Goal: Find specific page/section: Find specific page/section

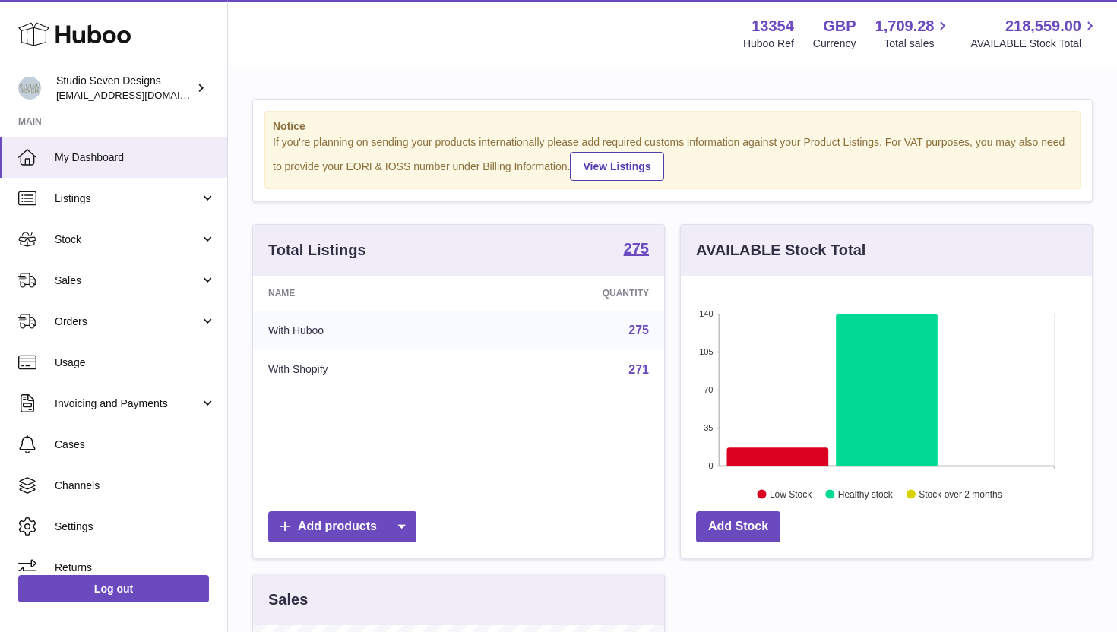
scroll to position [237, 411]
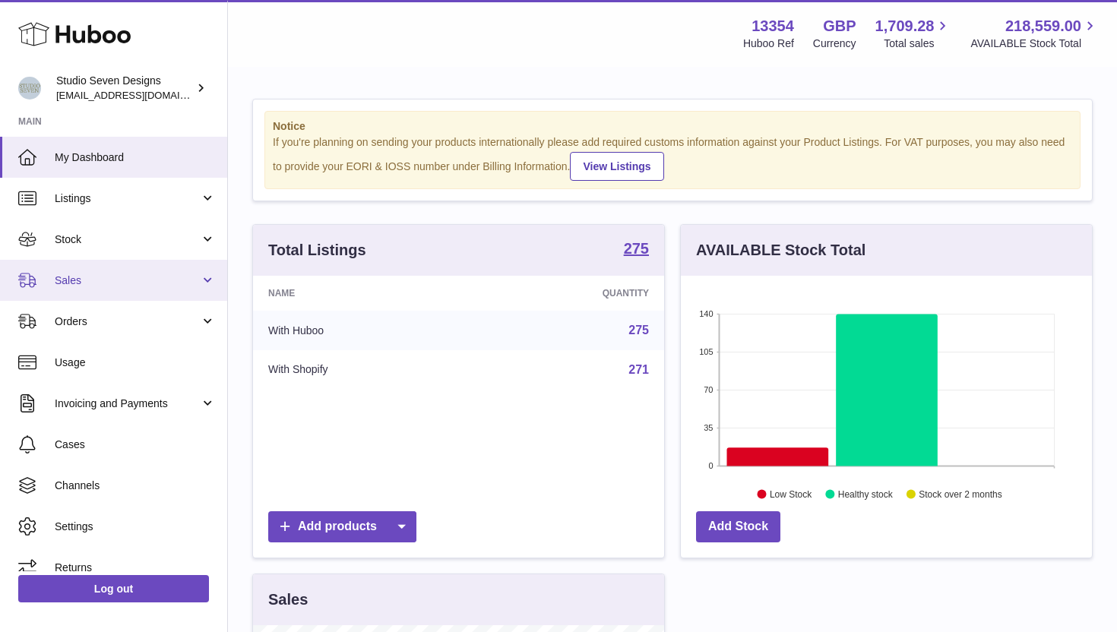
click at [120, 275] on span "Sales" at bounding box center [127, 280] width 145 height 14
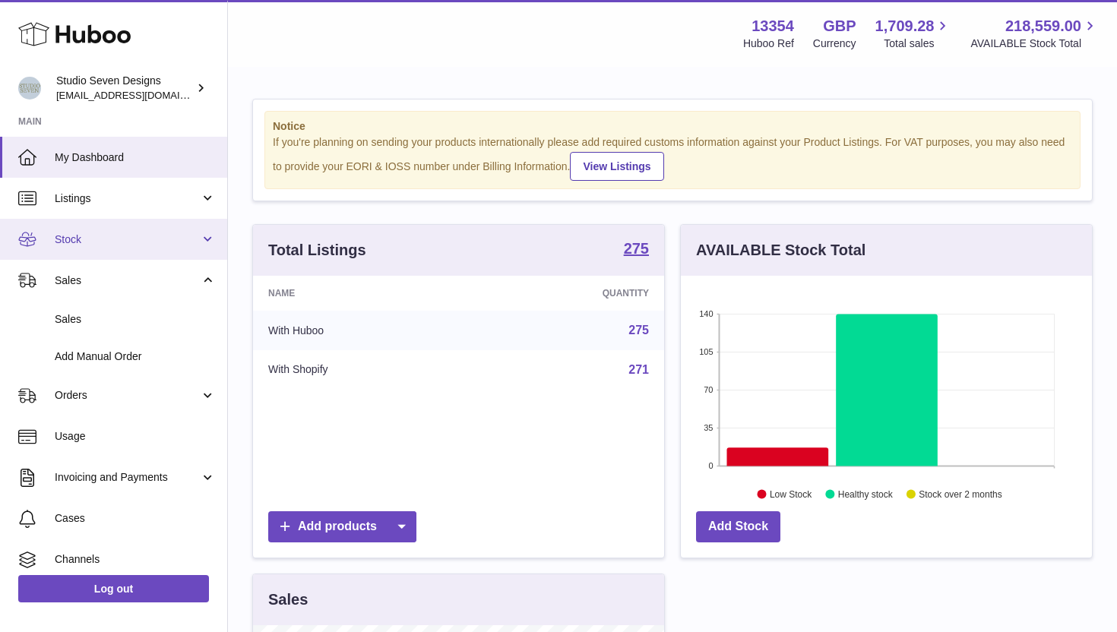
click at [111, 237] on span "Stock" at bounding box center [127, 239] width 145 height 14
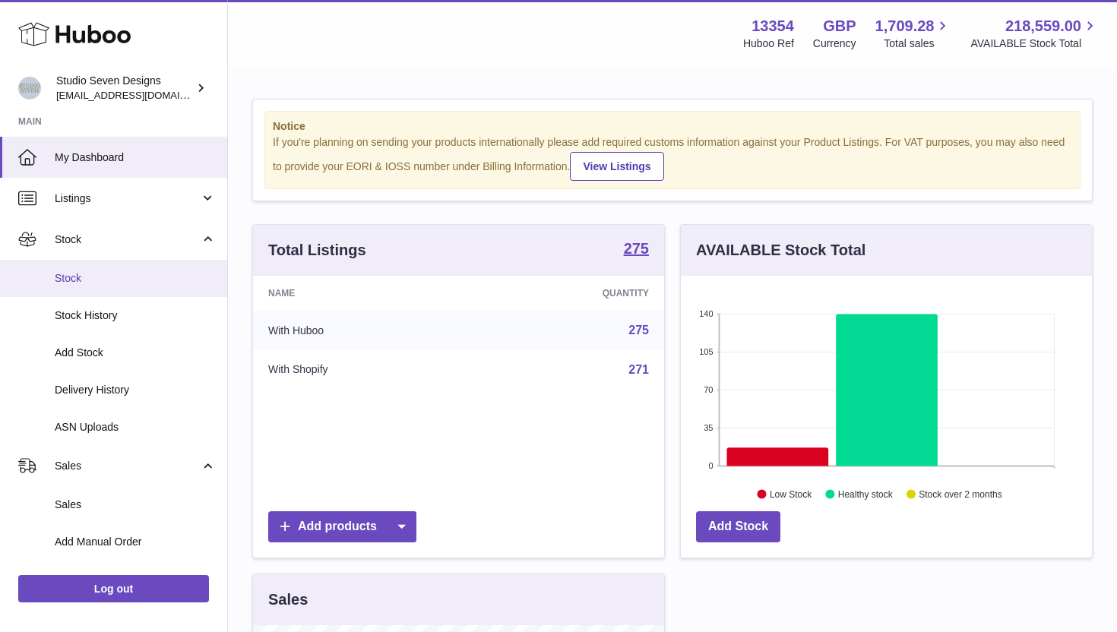
click at [117, 275] on span "Stock" at bounding box center [135, 278] width 161 height 14
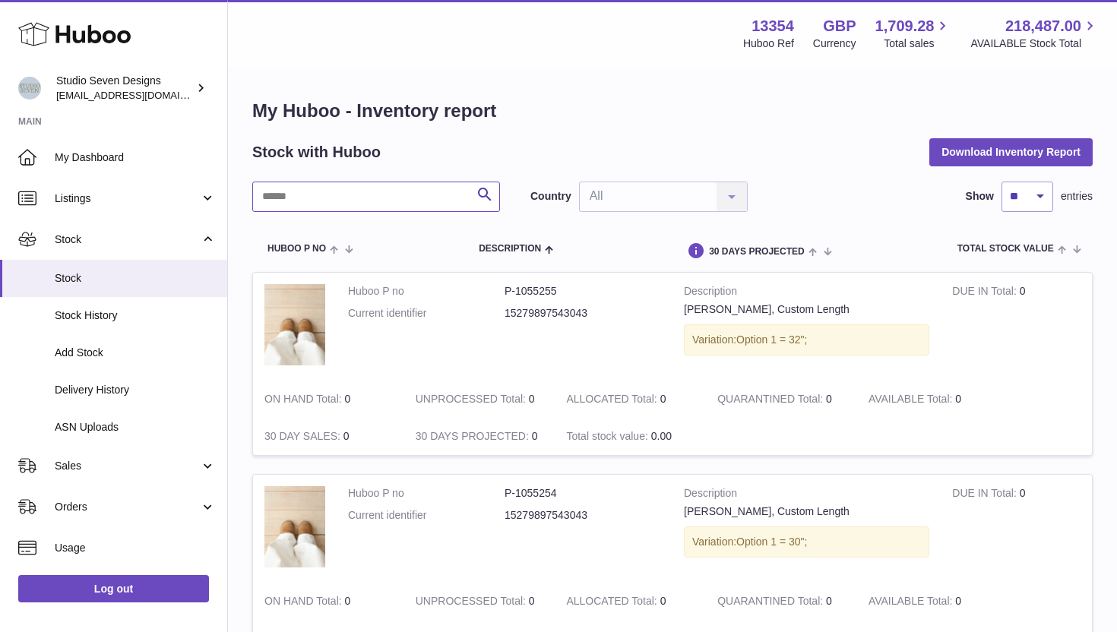
click at [314, 201] on input "text" at bounding box center [376, 197] width 248 height 30
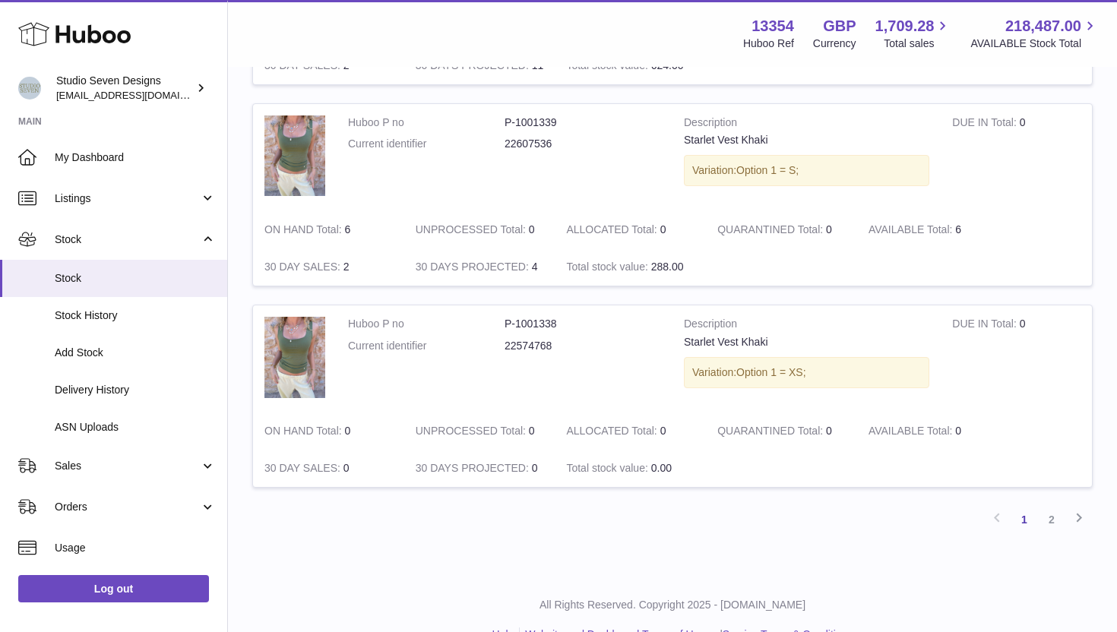
scroll to position [1815, 0]
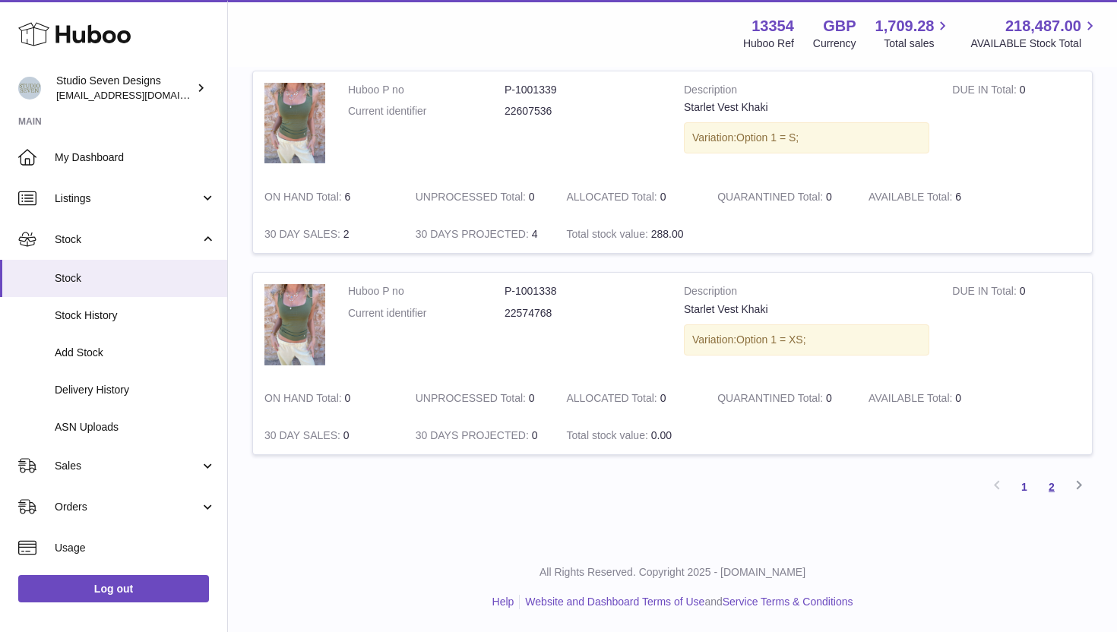
type input "*******"
click at [1048, 490] on link "2" at bounding box center [1051, 486] width 27 height 27
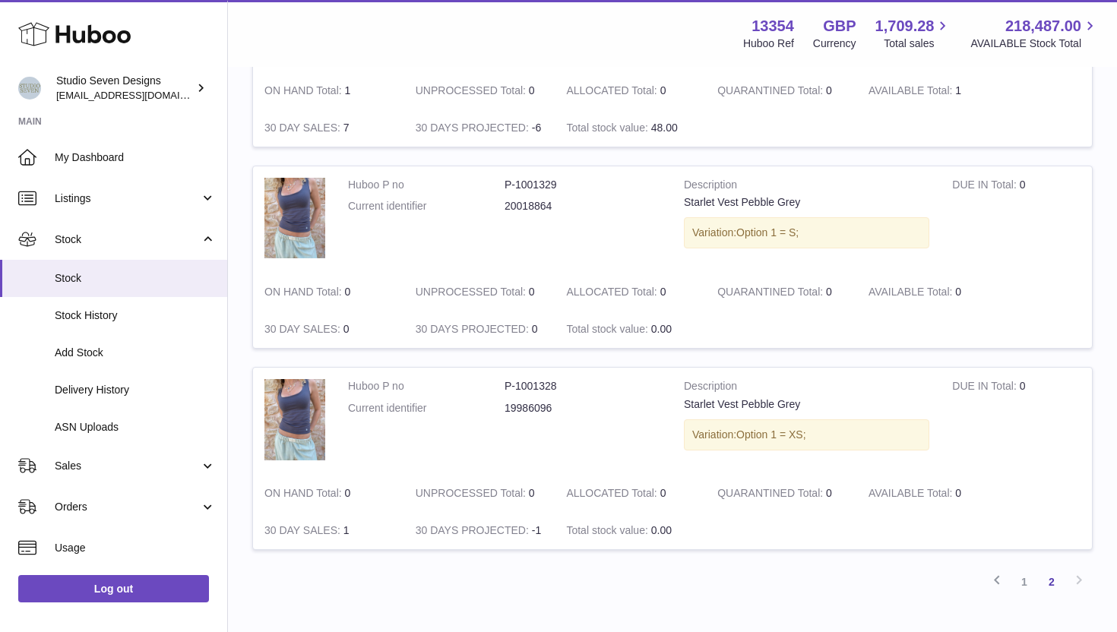
scroll to position [1724, 0]
